Goal: Find specific page/section: Find specific page/section

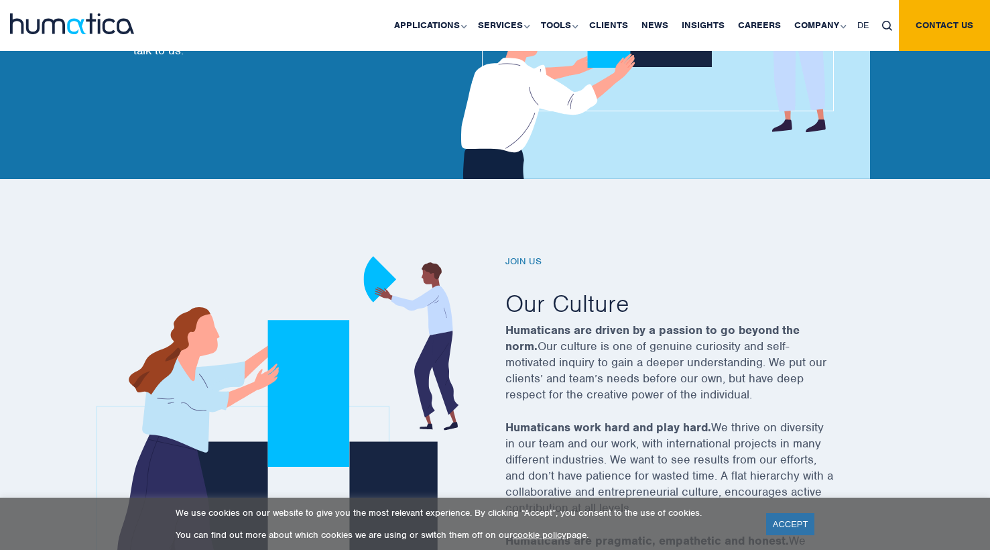
scroll to position [270, 0]
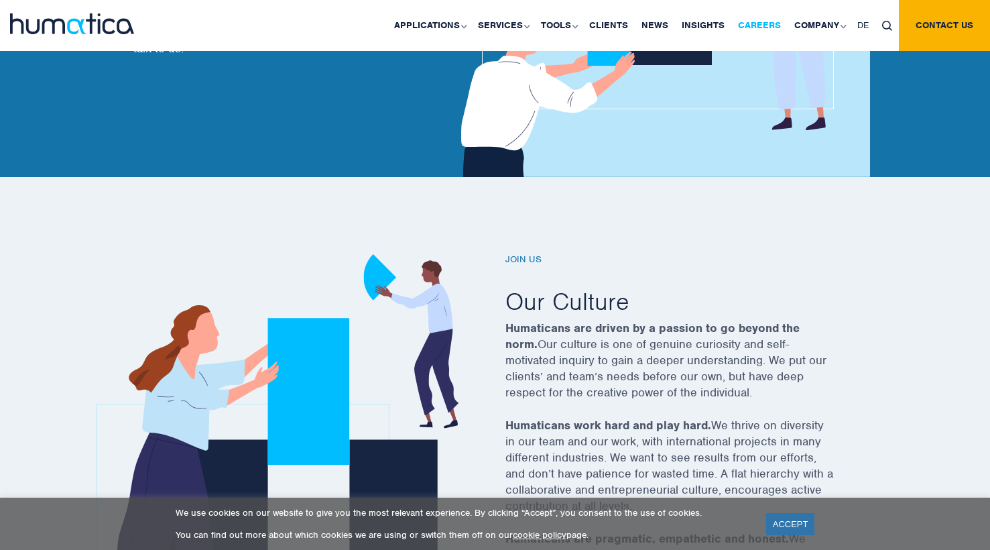
click at [776, 33] on link "Careers" at bounding box center [760, 25] width 56 height 51
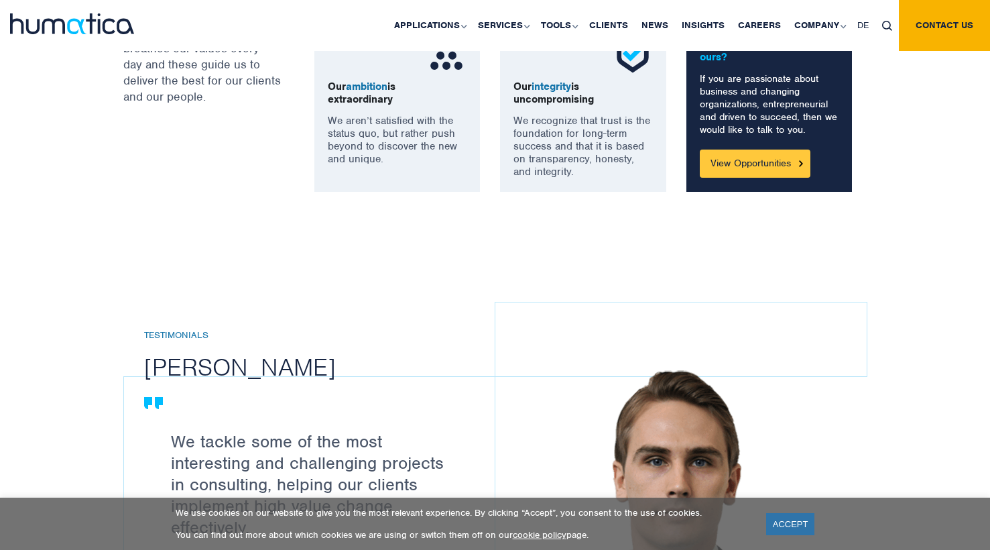
click at [759, 158] on link "View Opportunities" at bounding box center [755, 164] width 111 height 28
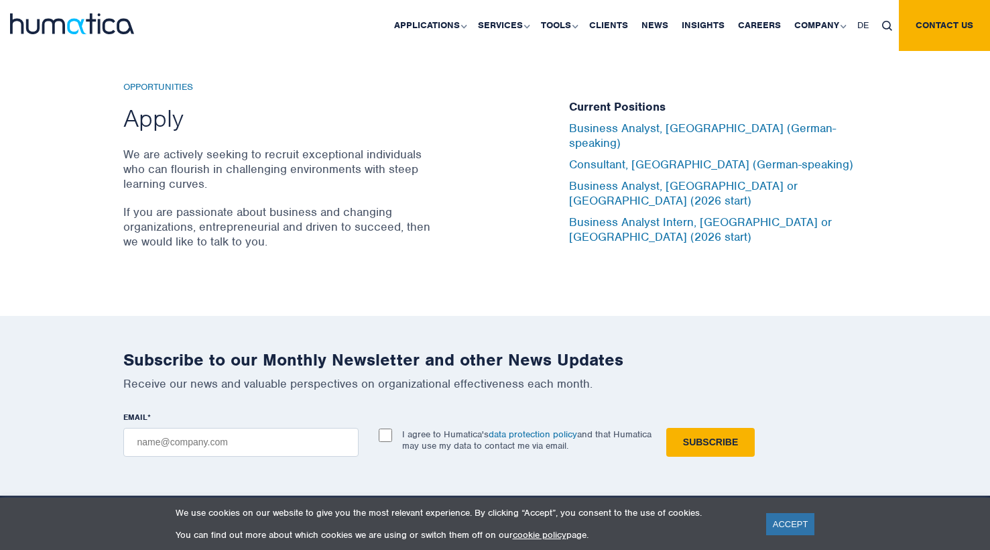
scroll to position [4412, 0]
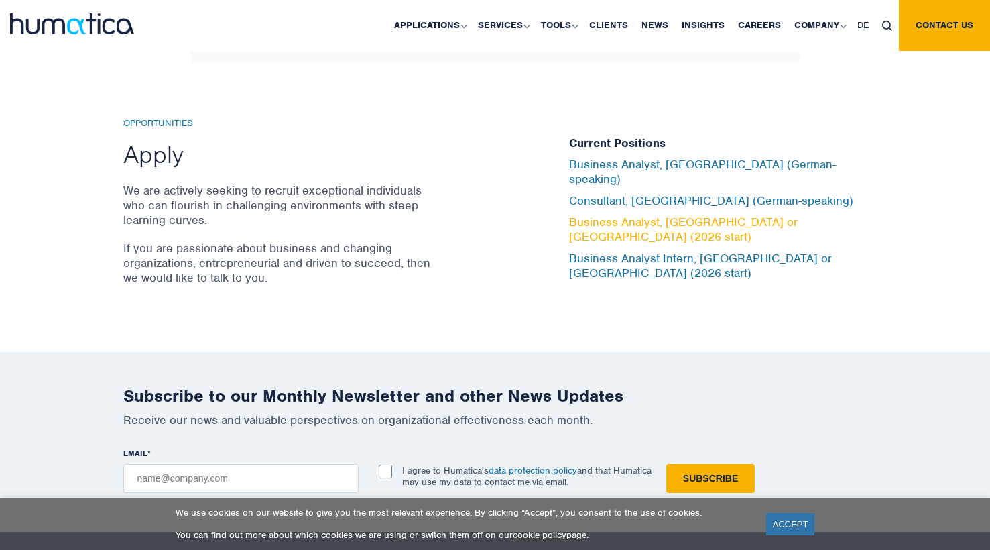
click at [634, 222] on link "Business Analyst, [GEOGRAPHIC_DATA] or [GEOGRAPHIC_DATA] (2026 start)" at bounding box center [683, 230] width 229 height 30
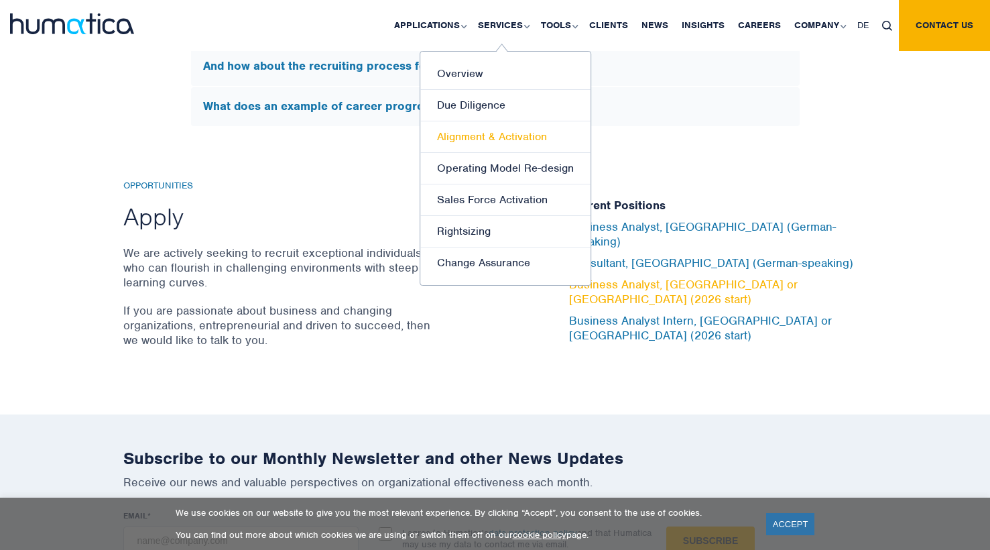
scroll to position [4349, 0]
